Goal: Download file/media

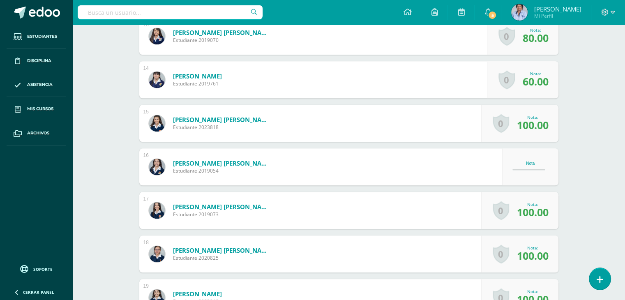
scroll to position [783, 0]
click at [525, 161] on div "Nota" at bounding box center [530, 163] width 36 height 5
click at [528, 161] on div "Nota" at bounding box center [530, 163] width 36 height 5
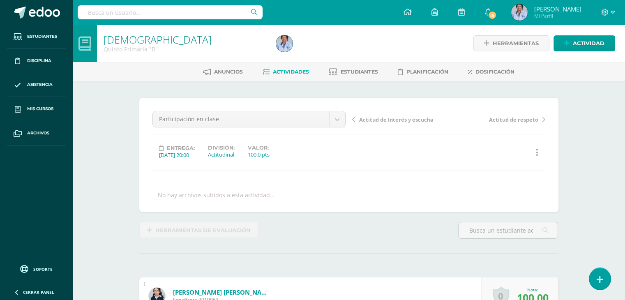
click at [294, 69] on span "Actividades" at bounding box center [291, 72] width 36 height 6
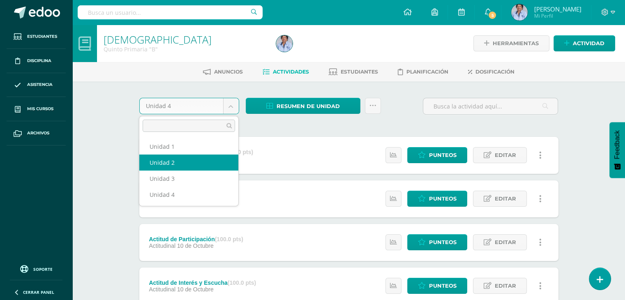
select select "Unidad 2"
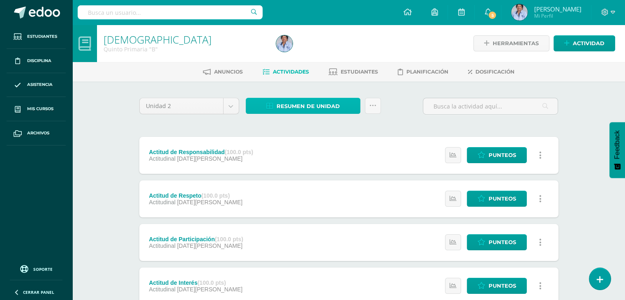
click at [314, 105] on span "Resumen de unidad" at bounding box center [308, 106] width 63 height 15
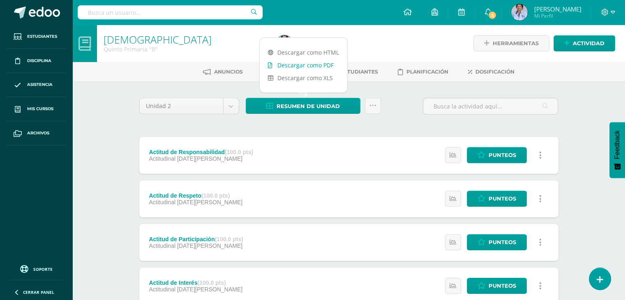
click at [316, 64] on link "Descargar como PDF" at bounding box center [304, 65] width 88 height 13
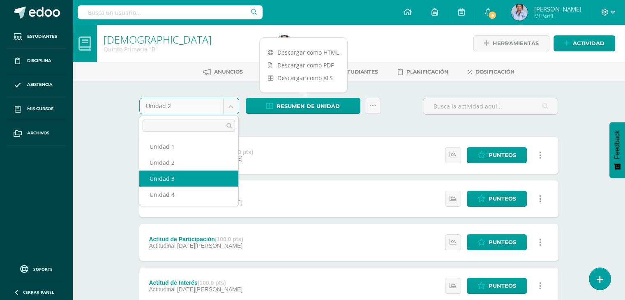
select select "Unidad 3"
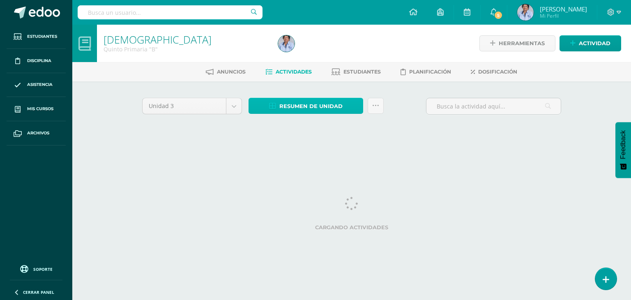
click at [312, 103] on span "Resumen de unidad" at bounding box center [310, 106] width 63 height 15
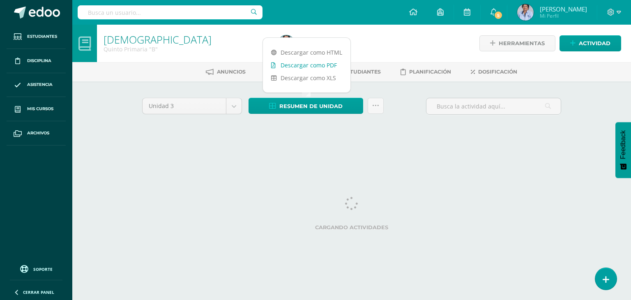
click at [315, 63] on link "Descargar como PDF" at bounding box center [307, 65] width 88 height 13
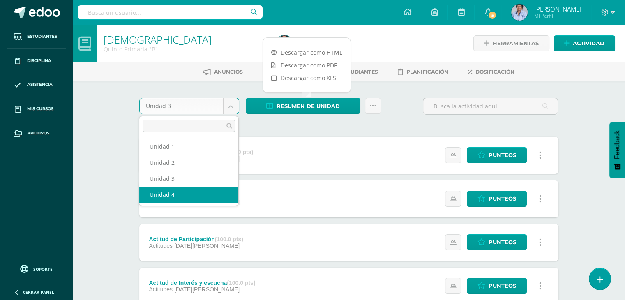
select select "Unidad 4"
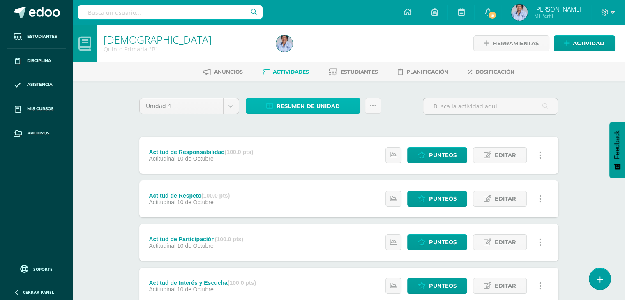
click at [304, 102] on span "Resumen de unidad" at bounding box center [308, 106] width 63 height 15
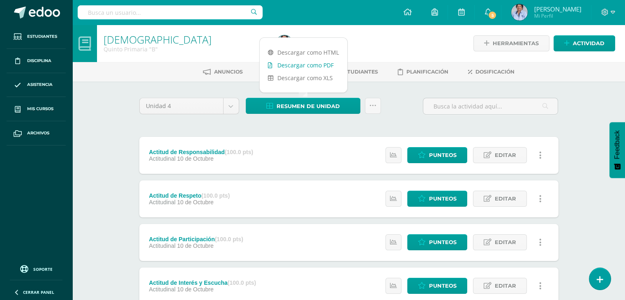
click at [310, 63] on link "Descargar como PDF" at bounding box center [304, 65] width 88 height 13
